Goal: Transaction & Acquisition: Book appointment/travel/reservation

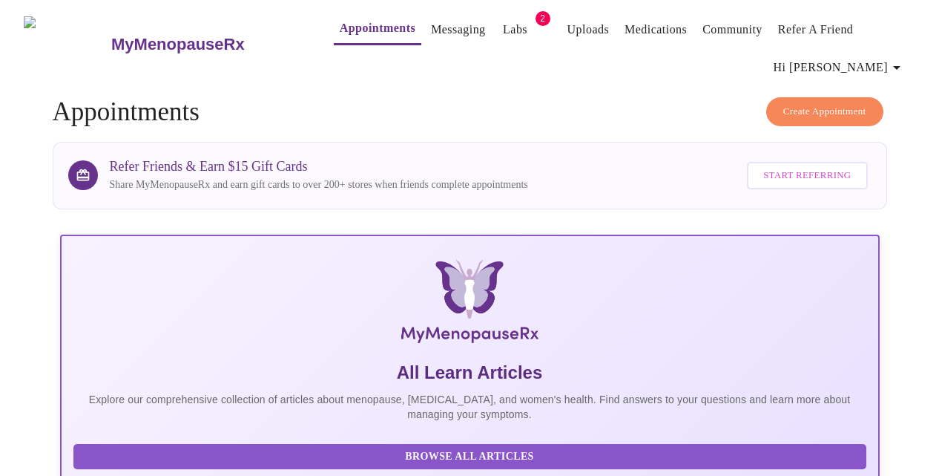
scroll to position [1017, 0]
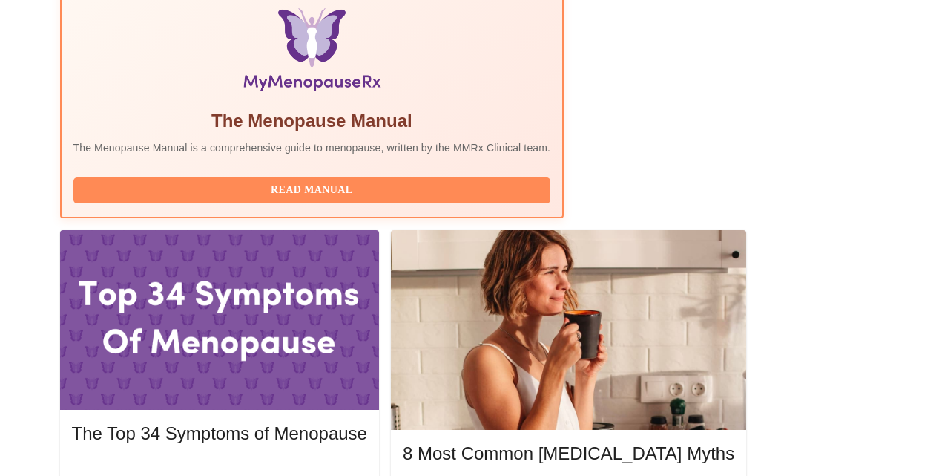
scroll to position [483, 0]
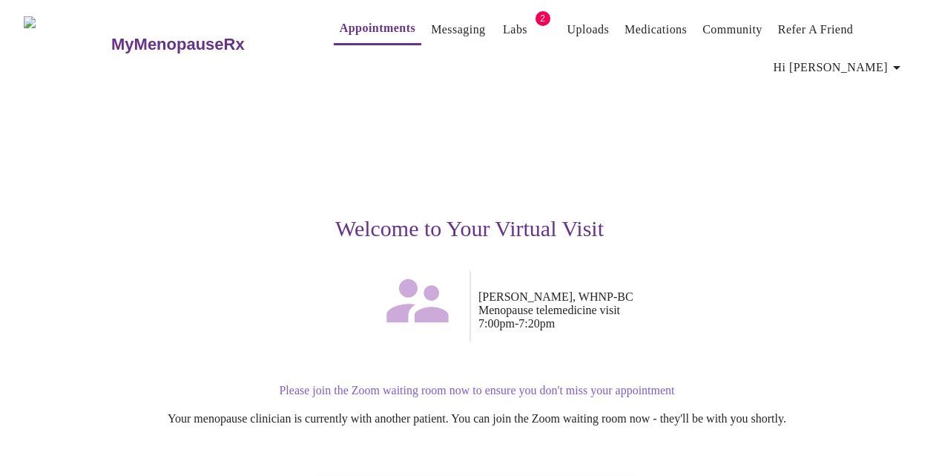
click at [777, 318] on p "[PERSON_NAME], WHNP-BC Menopause telemedicine visit 7:00pm - 7:20pm" at bounding box center [697, 310] width 437 height 40
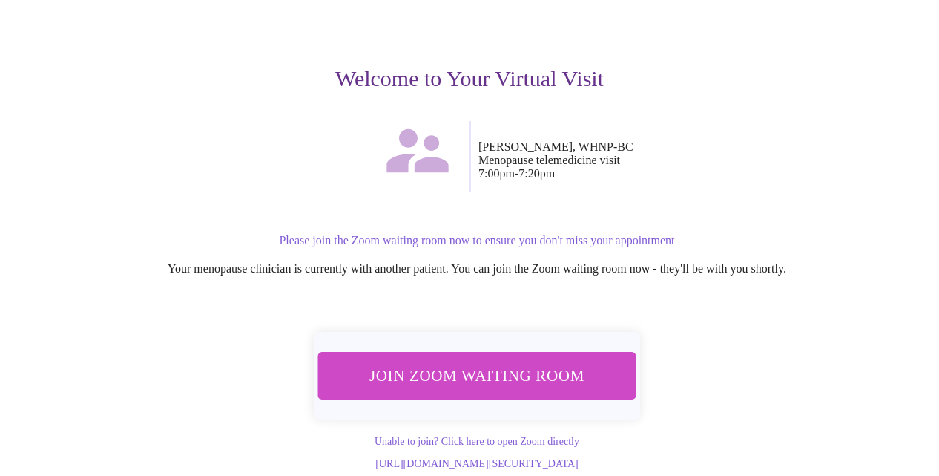
scroll to position [163, 0]
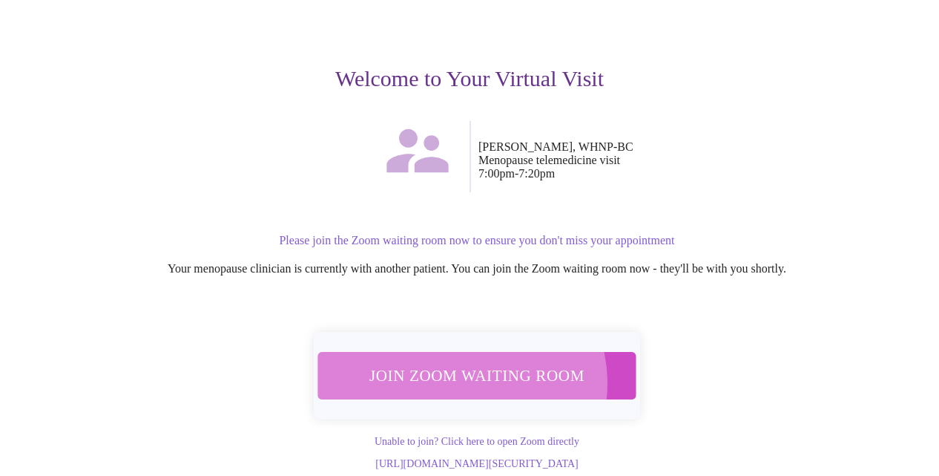
click at [464, 362] on span "Join Zoom Waiting Room" at bounding box center [477, 375] width 279 height 27
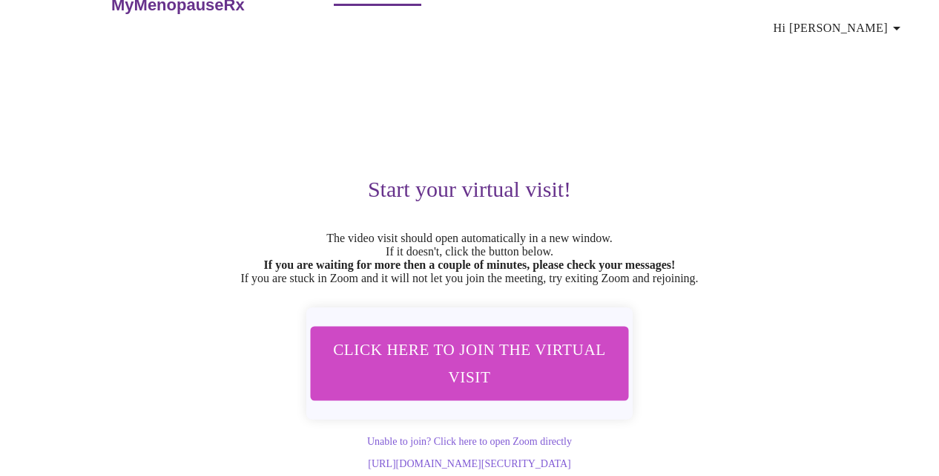
scroll to position [73, 0]
click at [798, 134] on div "Start your virtual visit! The video visit should open automatically in a new wi…" at bounding box center [470, 256] width 892 height 427
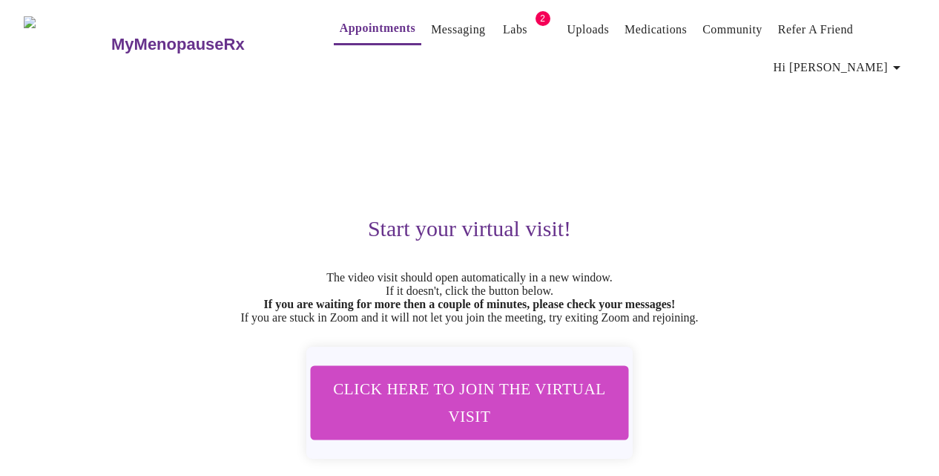
click at [352, 18] on link "Appointments" at bounding box center [378, 28] width 76 height 21
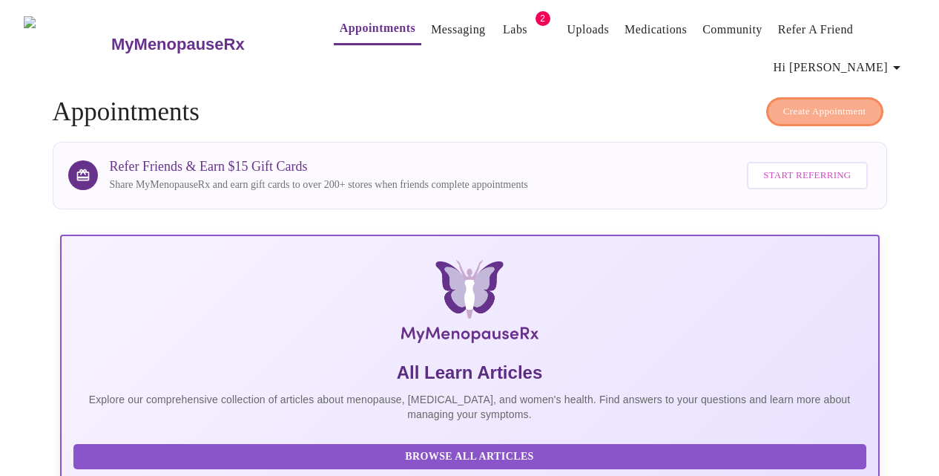
click at [831, 107] on span "Create Appointment" at bounding box center [824, 111] width 83 height 17
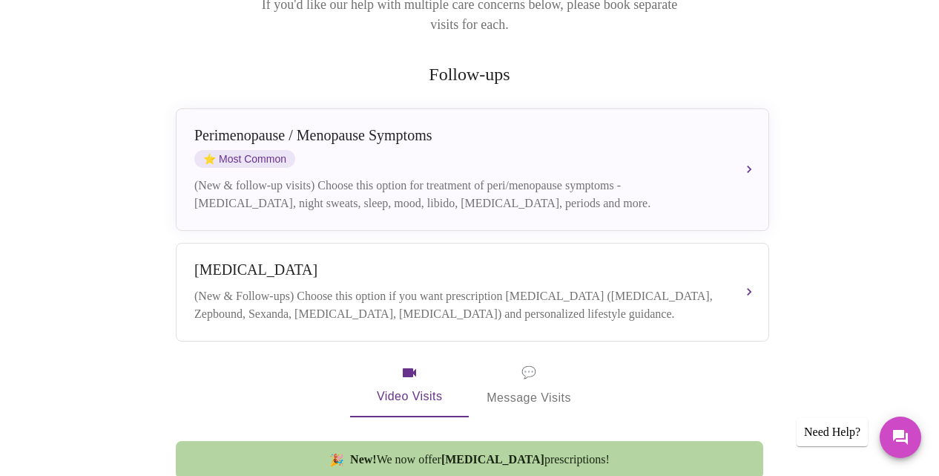
scroll to position [267, 0]
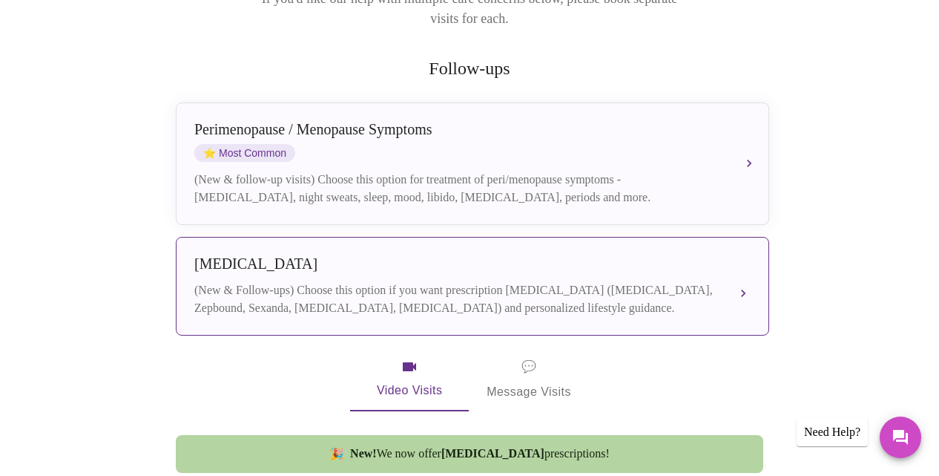
click at [665, 289] on div "(New & Follow-ups) Choose this option if you want prescription [MEDICAL_DATA] (…" at bounding box center [457, 299] width 527 height 36
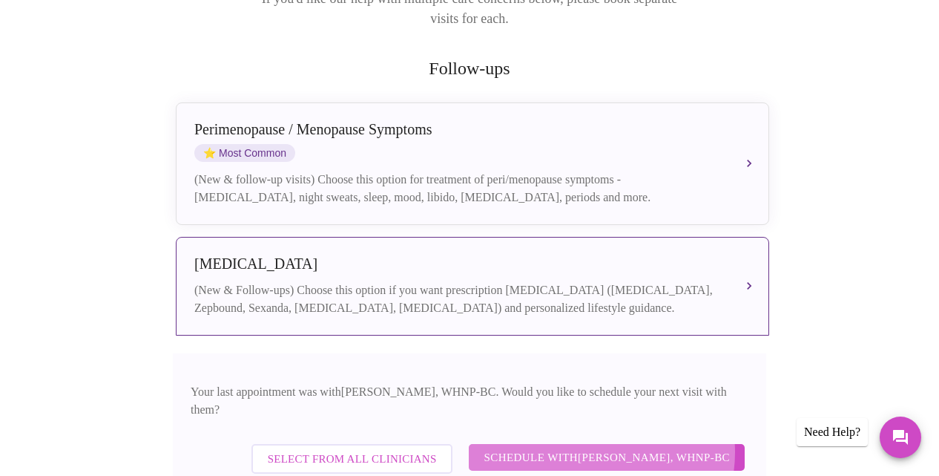
click at [607, 447] on span "Schedule with [PERSON_NAME], WHNP-BC" at bounding box center [607, 456] width 246 height 19
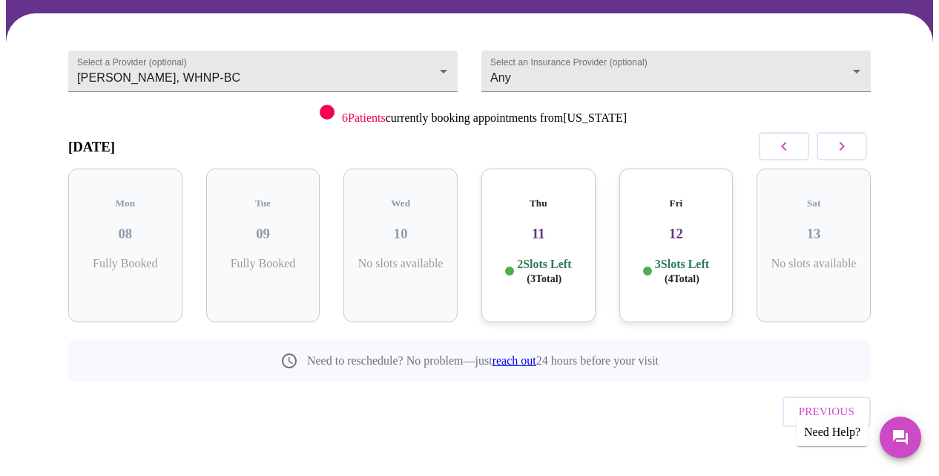
click at [830, 148] on button "button" at bounding box center [842, 146] width 50 height 28
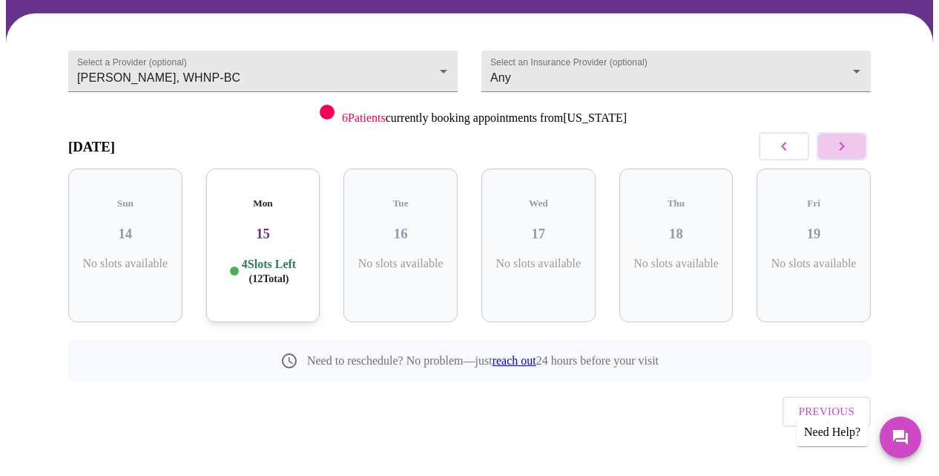
click at [830, 148] on button "button" at bounding box center [842, 146] width 50 height 28
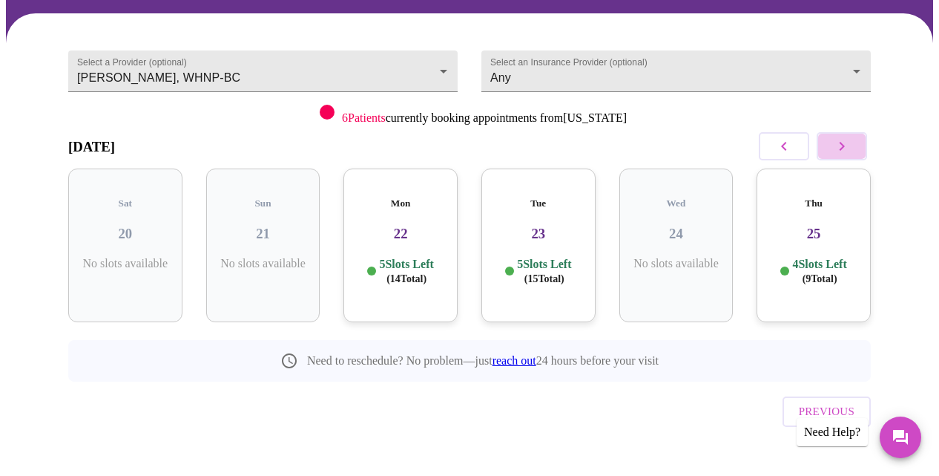
click at [830, 148] on button "button" at bounding box center [842, 146] width 50 height 28
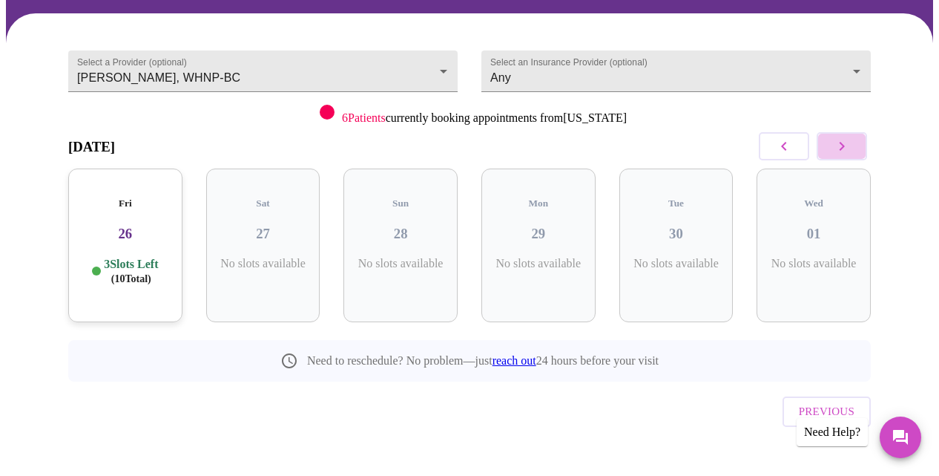
click at [830, 148] on button "button" at bounding box center [842, 146] width 50 height 28
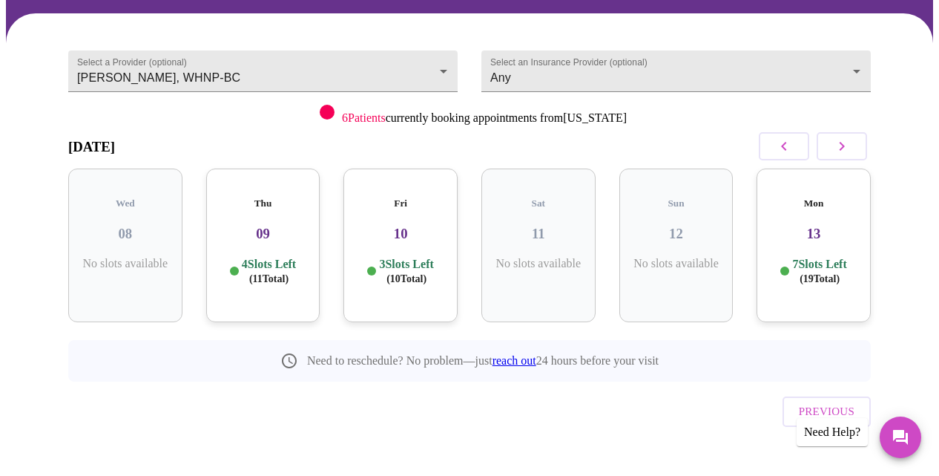
click at [830, 148] on button "button" at bounding box center [842, 146] width 50 height 28
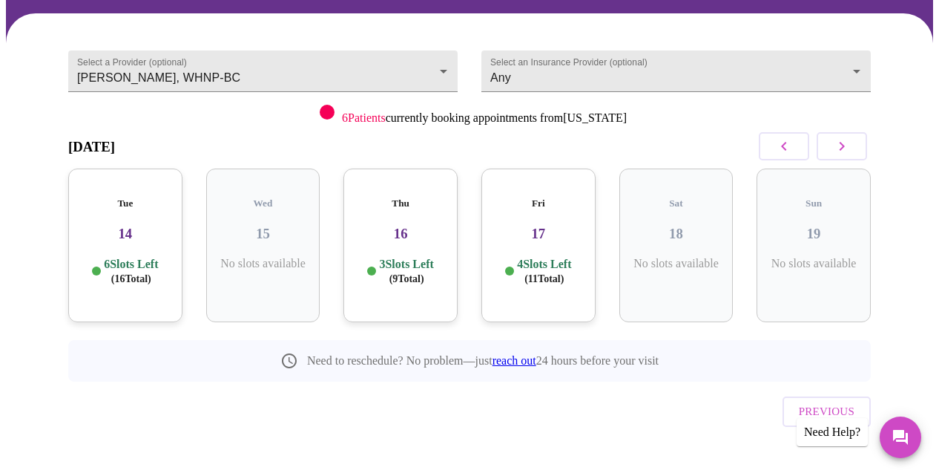
click at [829, 148] on button "button" at bounding box center [842, 146] width 50 height 28
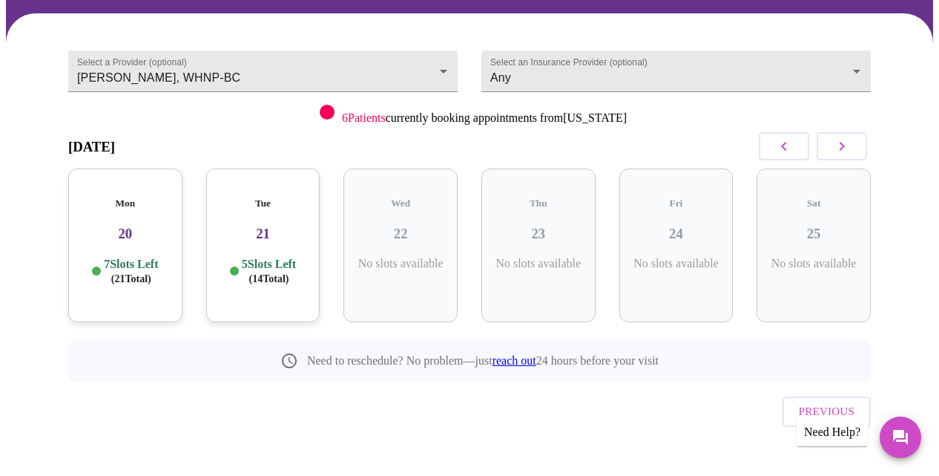
click at [829, 148] on button "button" at bounding box center [842, 146] width 50 height 28
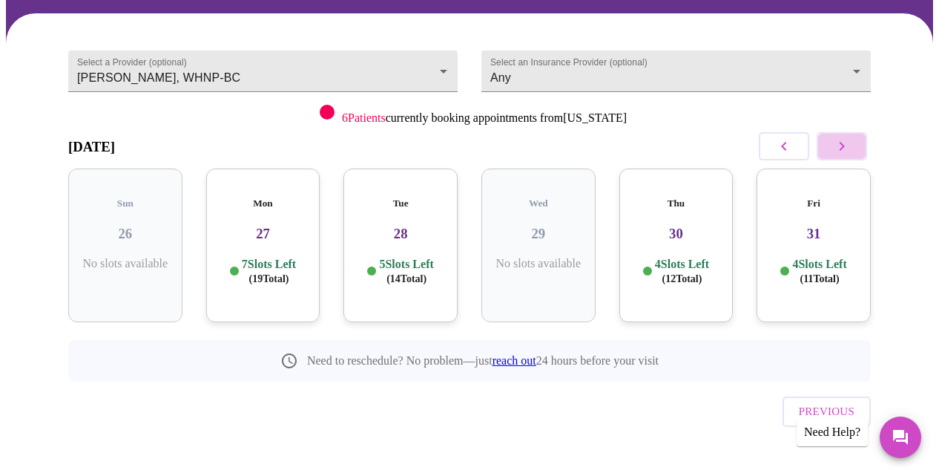
click at [829, 148] on button "button" at bounding box center [842, 146] width 50 height 28
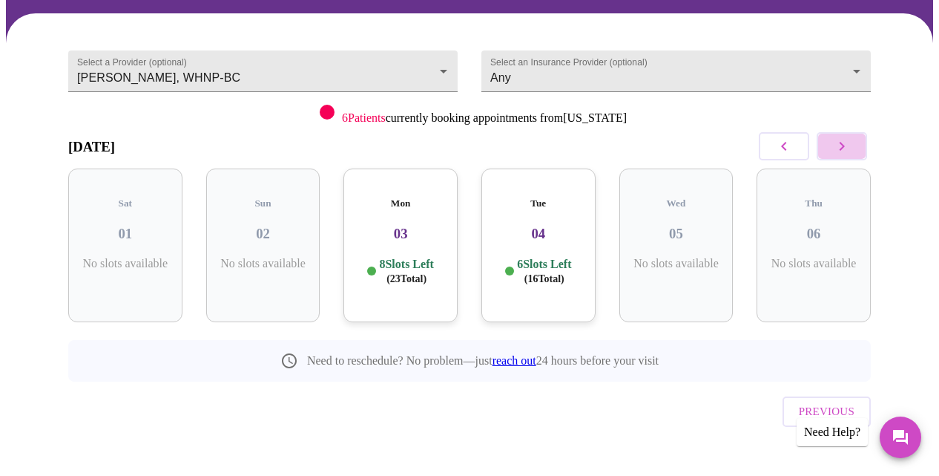
click at [845, 148] on icon "button" at bounding box center [842, 146] width 5 height 9
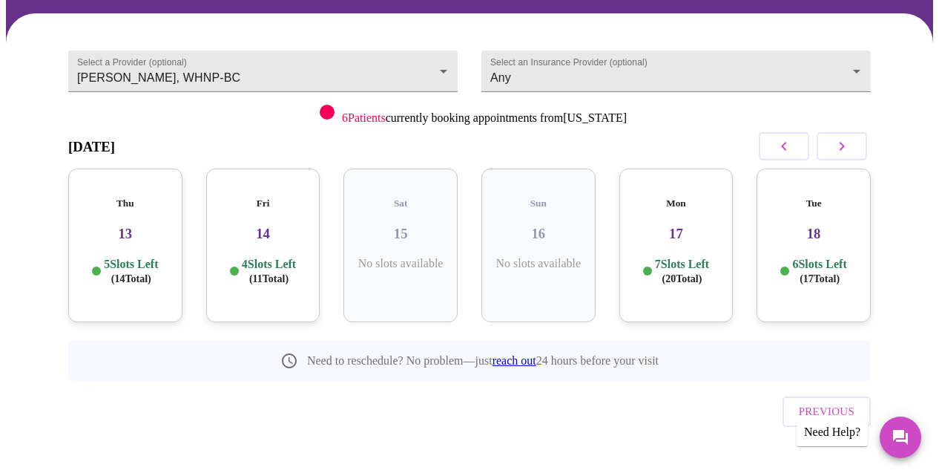
click at [105, 229] on div "Thu 13 5 Slots Left ( 14 Total)" at bounding box center [125, 245] width 114 height 154
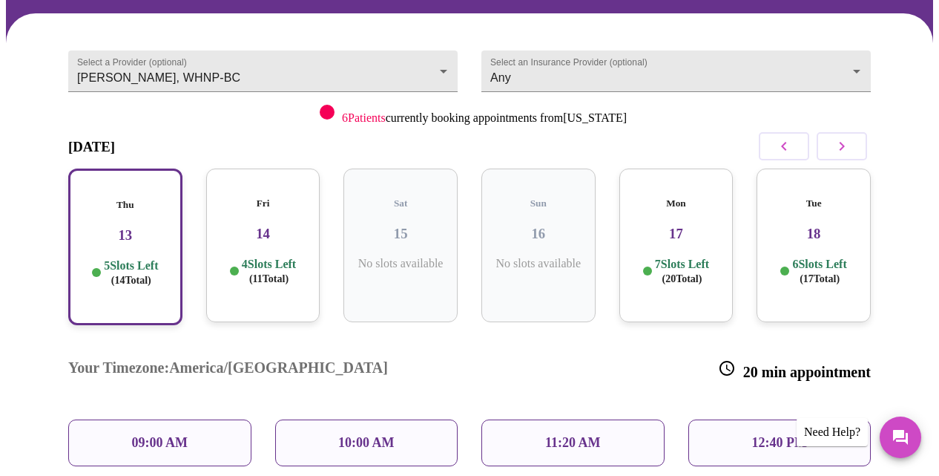
click at [296, 226] on h3 "14" at bounding box center [263, 234] width 91 height 16
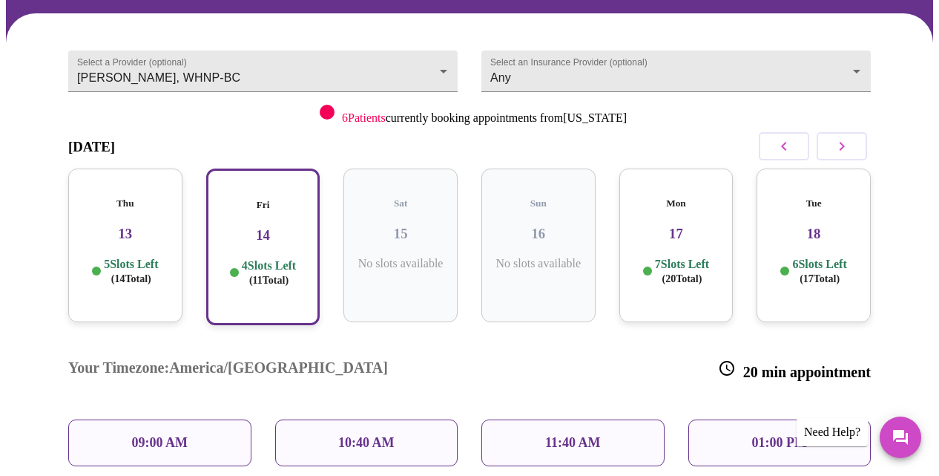
click at [674, 226] on h3 "17" at bounding box center [676, 234] width 91 height 16
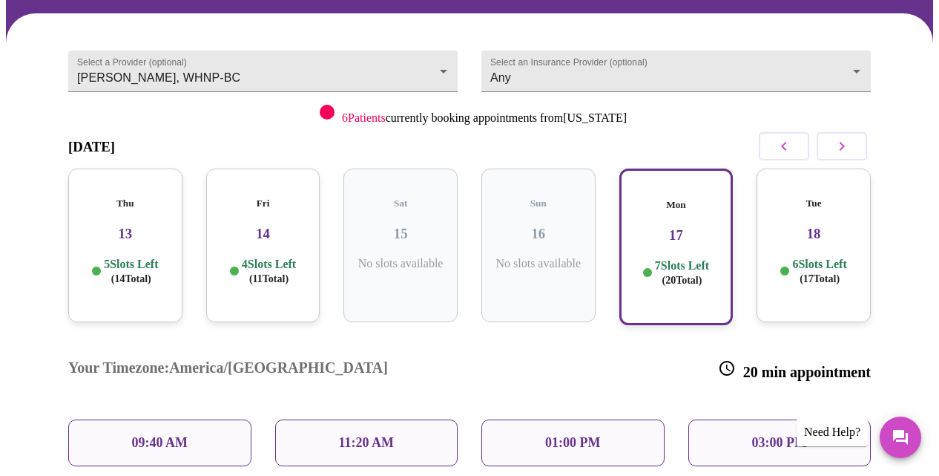
click at [704, 445] on div "Your Timezone: [GEOGRAPHIC_DATA]/[GEOGRAPHIC_DATA] 20 min appointment 09:40 AM …" at bounding box center [469, 436] width 827 height 223
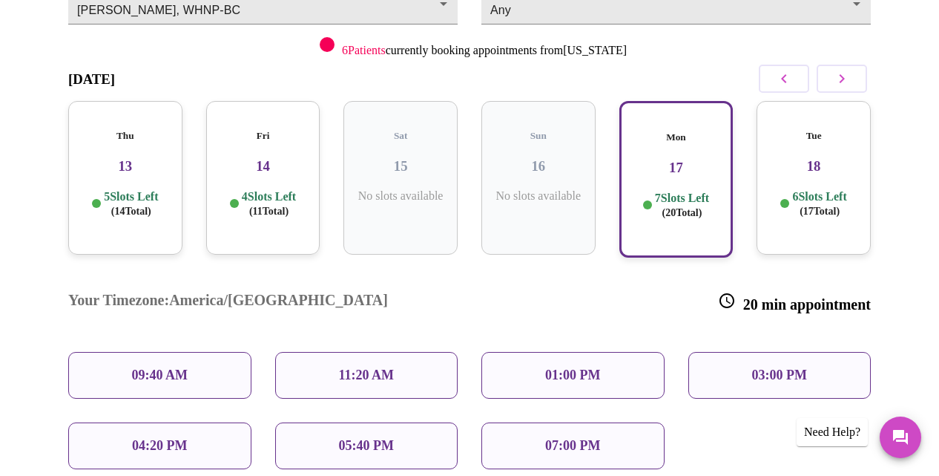
scroll to position [217, 0]
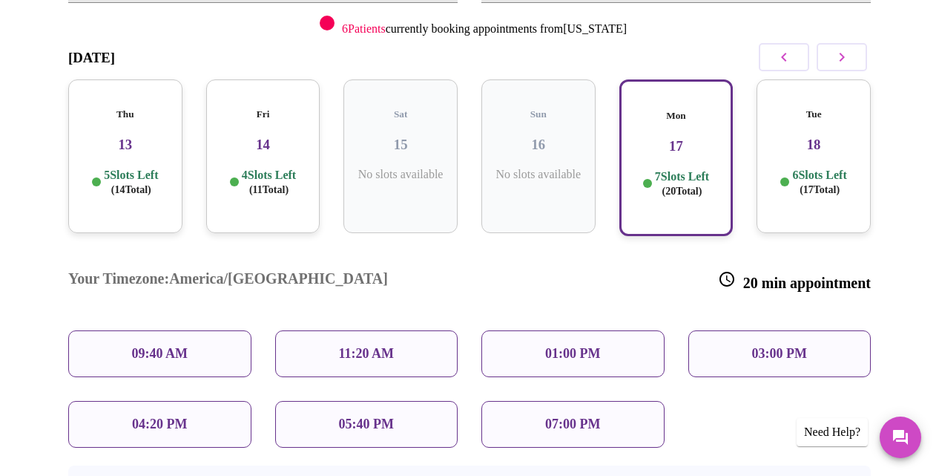
click at [568, 416] on p "07:00 PM" at bounding box center [572, 424] width 55 height 16
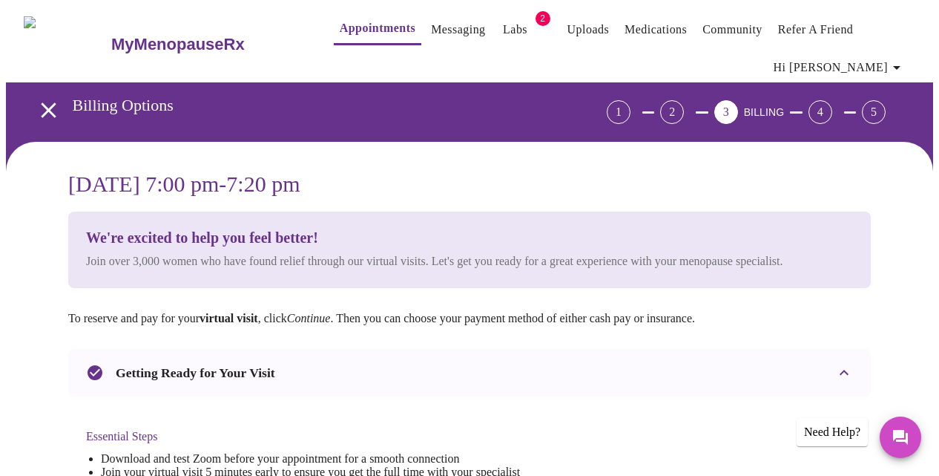
click at [602, 375] on div "Getting Ready for Your Visit" at bounding box center [469, 372] width 803 height 47
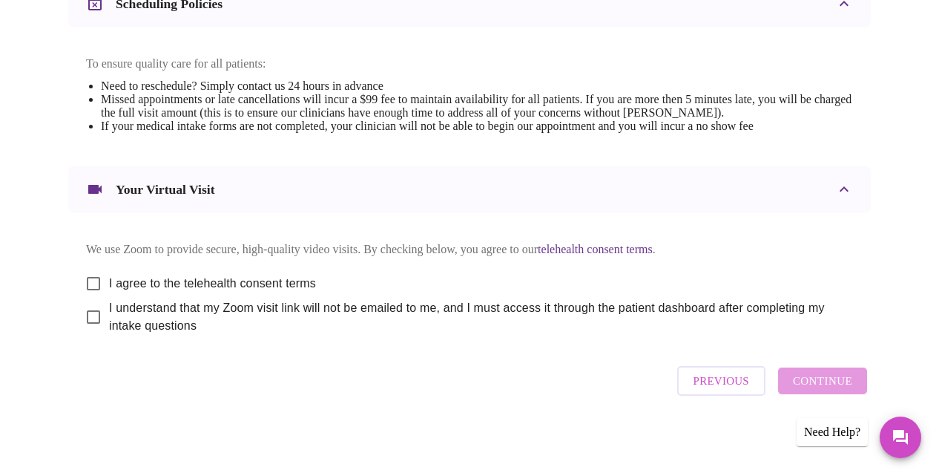
scroll to position [454, 0]
click at [94, 272] on input "I agree to the telehealth consent terms" at bounding box center [93, 283] width 31 height 31
checkbox input "true"
click at [88, 319] on input "I understand that my Zoom visit link will not be emailed to me, and I must acce…" at bounding box center [93, 316] width 31 height 31
checkbox input "true"
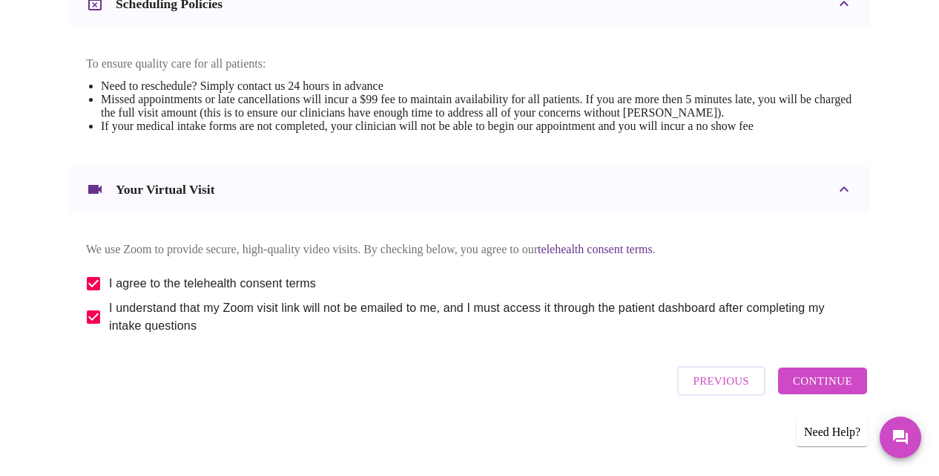
click at [835, 381] on span "Continue" at bounding box center [822, 380] width 59 height 19
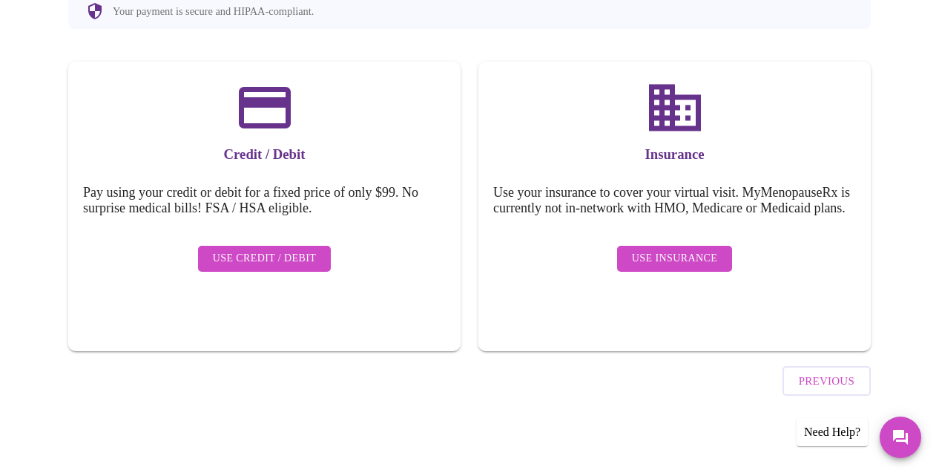
scroll to position [177, 0]
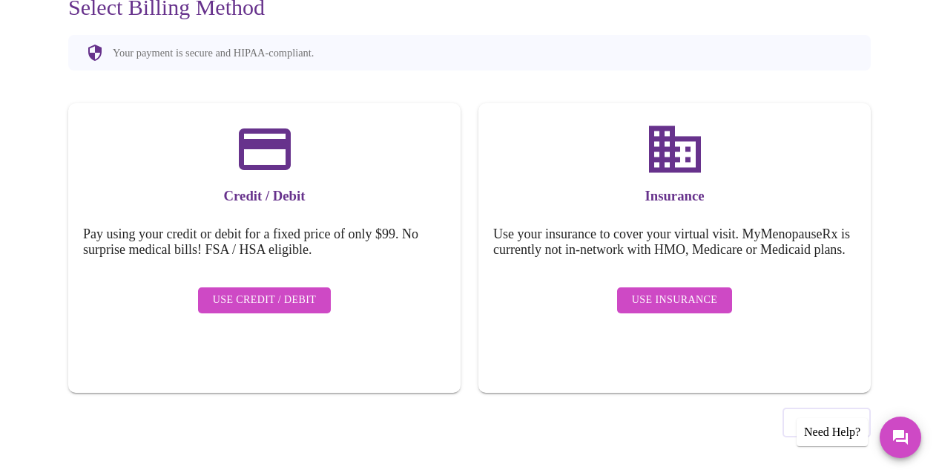
click at [689, 304] on span "Use Insurance" at bounding box center [674, 300] width 85 height 19
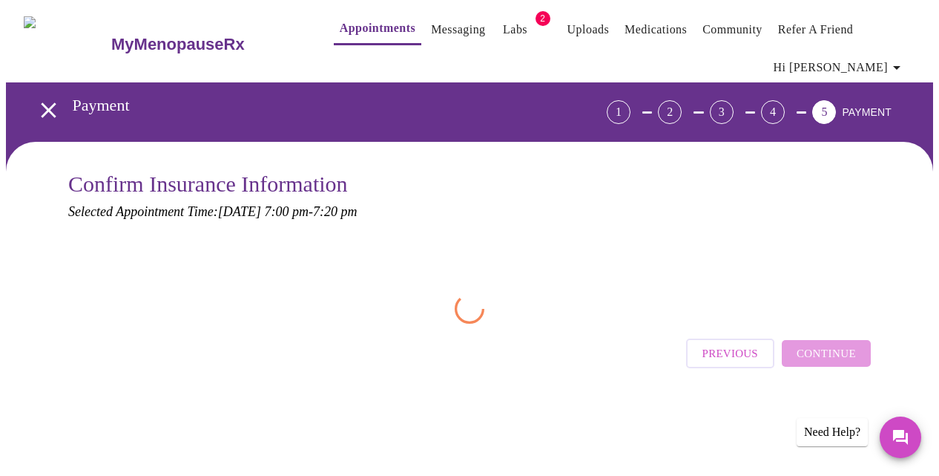
scroll to position [0, 0]
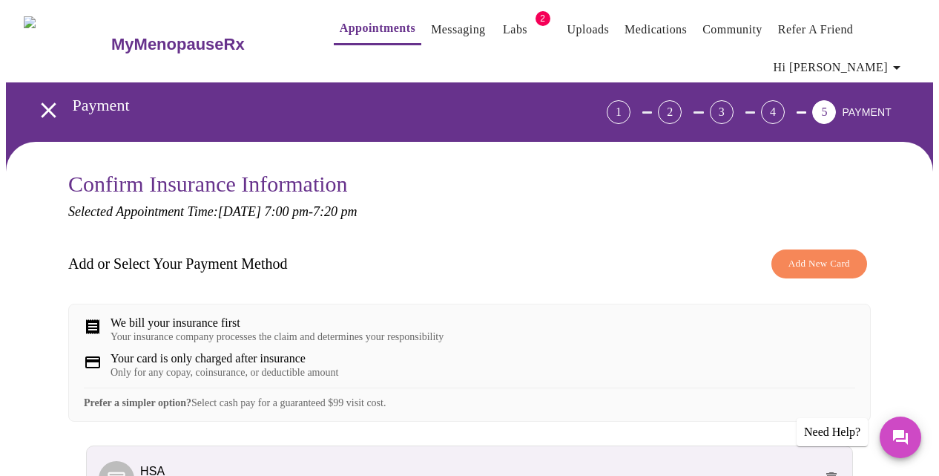
click at [610, 250] on div "Add or Select Your Payment Method Add New Card" at bounding box center [469, 264] width 803 height 44
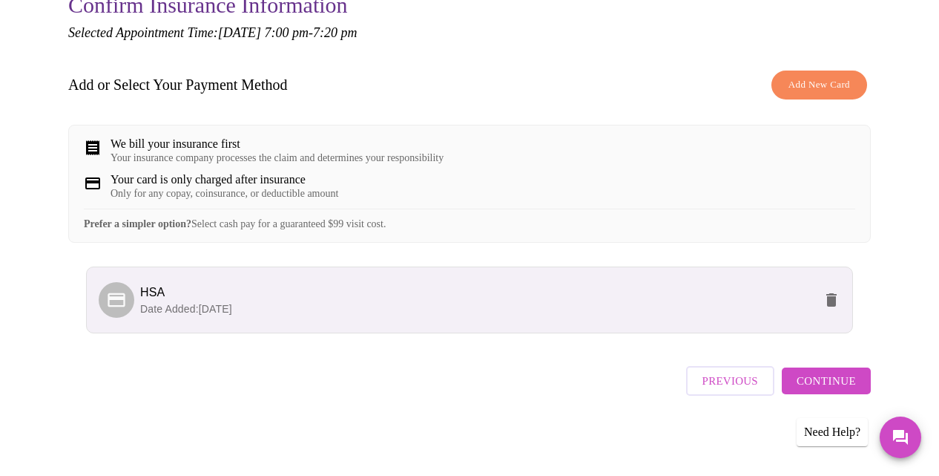
scroll to position [189, 0]
click at [850, 380] on span "Continue" at bounding box center [826, 380] width 59 height 19
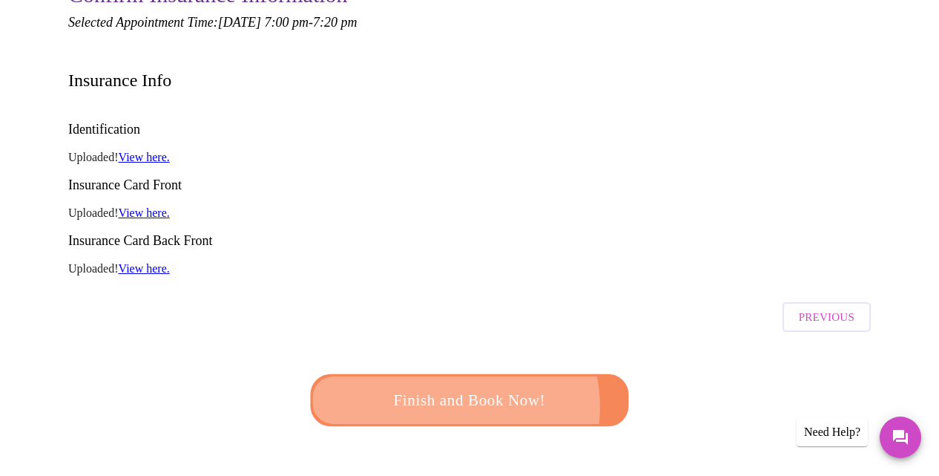
click at [453, 387] on span "Finish and Book Now!" at bounding box center [469, 400] width 275 height 27
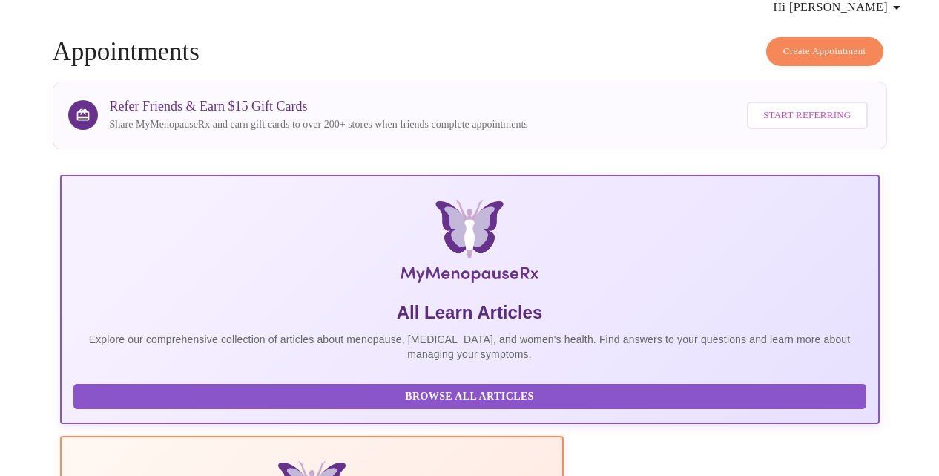
scroll to position [189, 0]
